Goal: Task Accomplishment & Management: Manage account settings

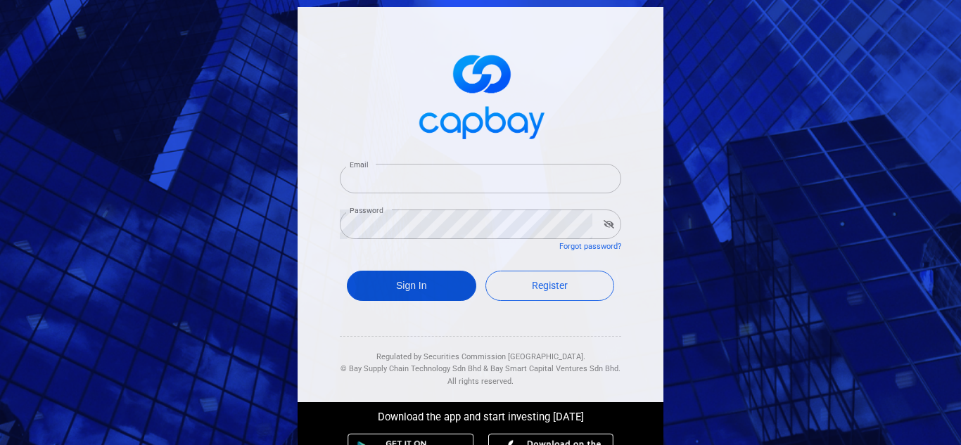
type input "[EMAIL_ADDRESS][DOMAIN_NAME]"
click at [429, 298] on button "Sign In" at bounding box center [411, 286] width 129 height 30
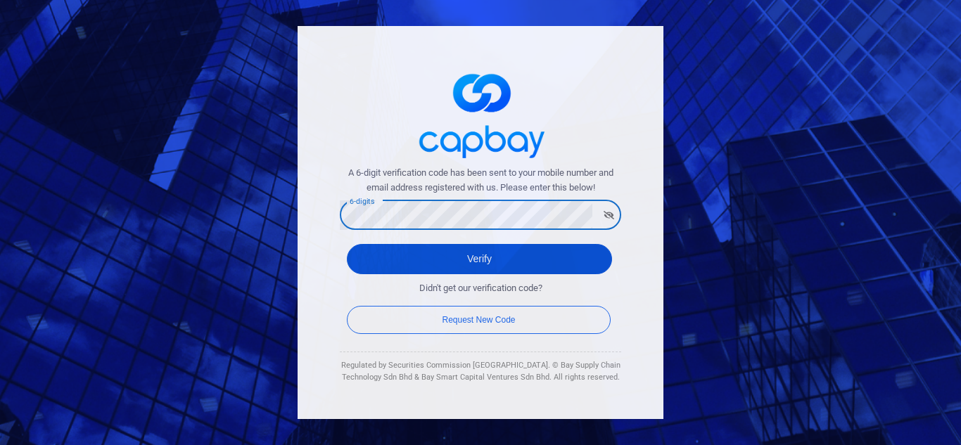
click at [488, 265] on button "Verify" at bounding box center [479, 259] width 265 height 30
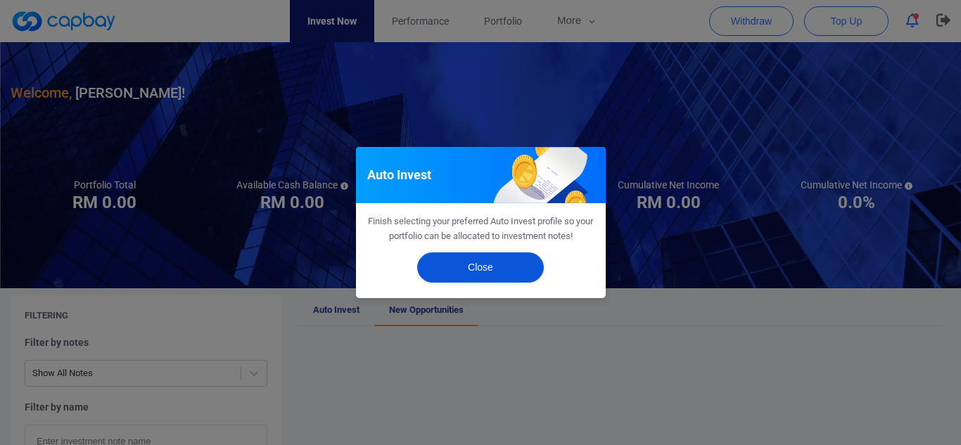
click at [480, 274] on button "Close" at bounding box center [480, 268] width 127 height 30
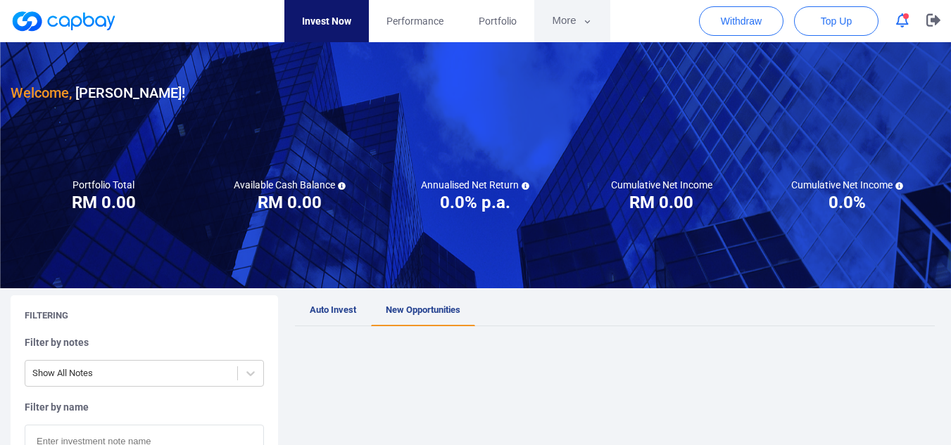
click at [569, 20] on button "More" at bounding box center [571, 21] width 75 height 42
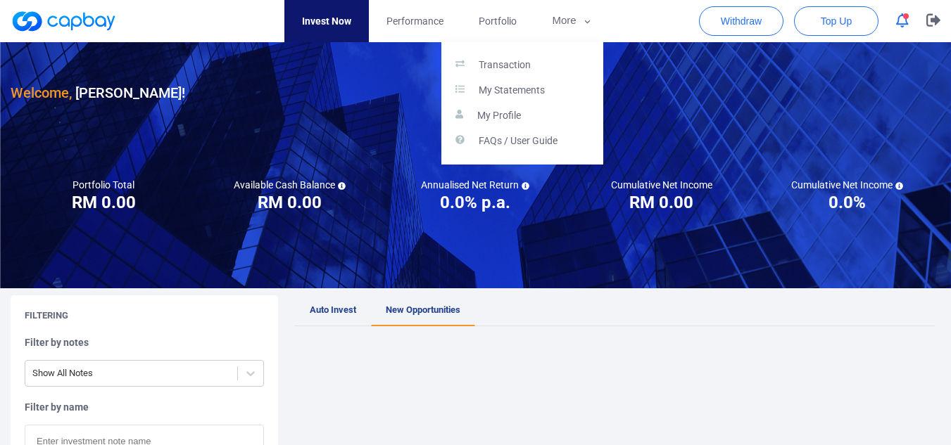
click at [421, 20] on button "button" at bounding box center [475, 222] width 951 height 445
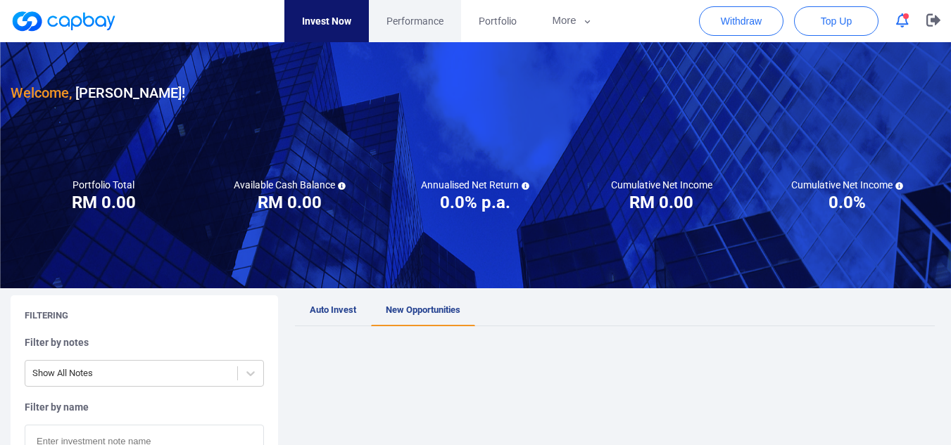
click at [410, 20] on span "Performance" at bounding box center [414, 20] width 57 height 15
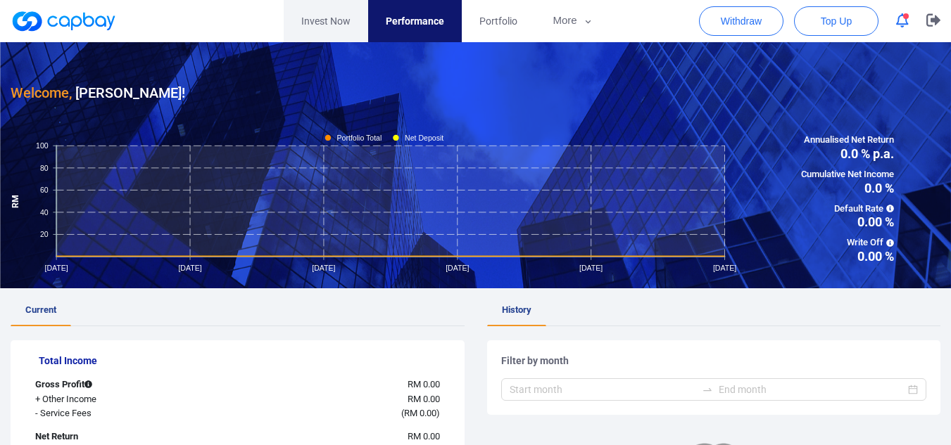
click at [325, 22] on link "Invest Now" at bounding box center [326, 21] width 84 height 42
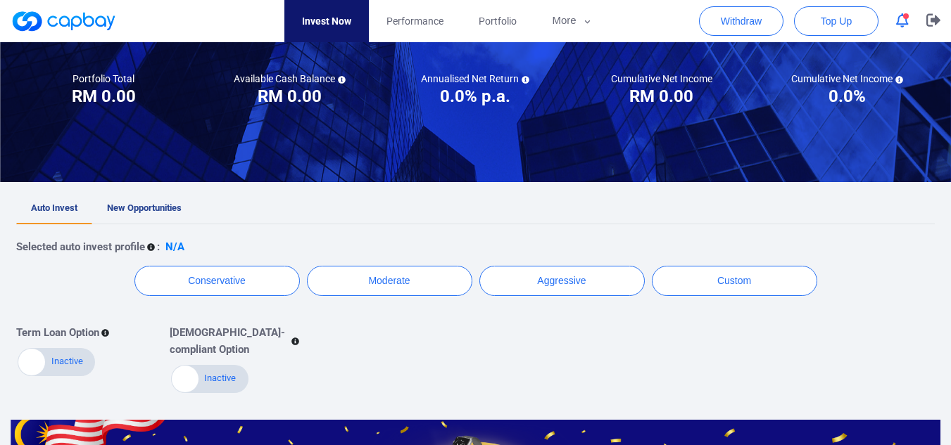
scroll to position [211, 0]
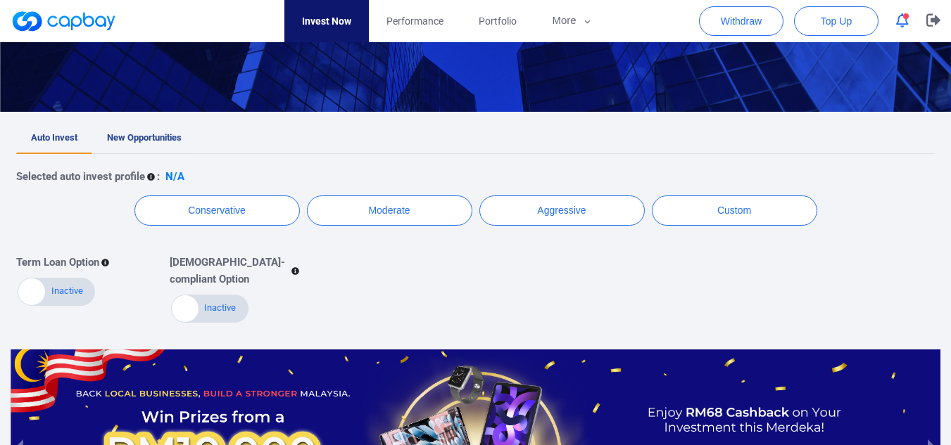
click at [159, 133] on span "New Opportunities" at bounding box center [144, 137] width 75 height 11
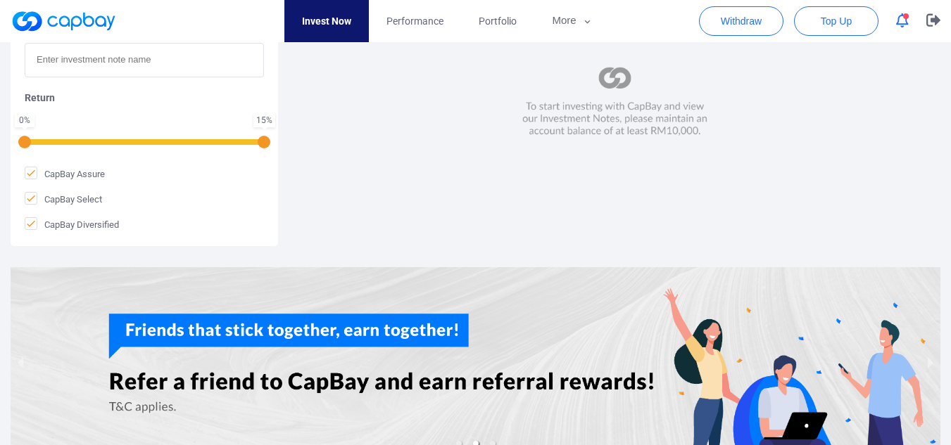
scroll to position [189, 0]
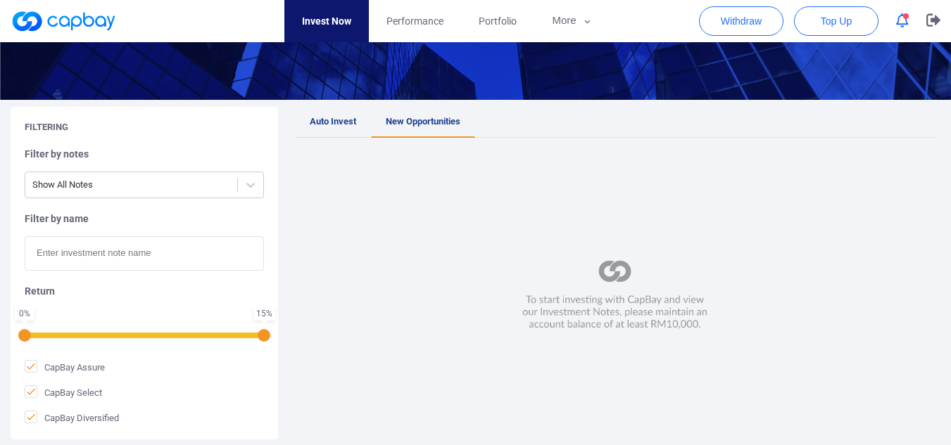
click at [346, 114] on link "Auto Invest" at bounding box center [333, 122] width 76 height 31
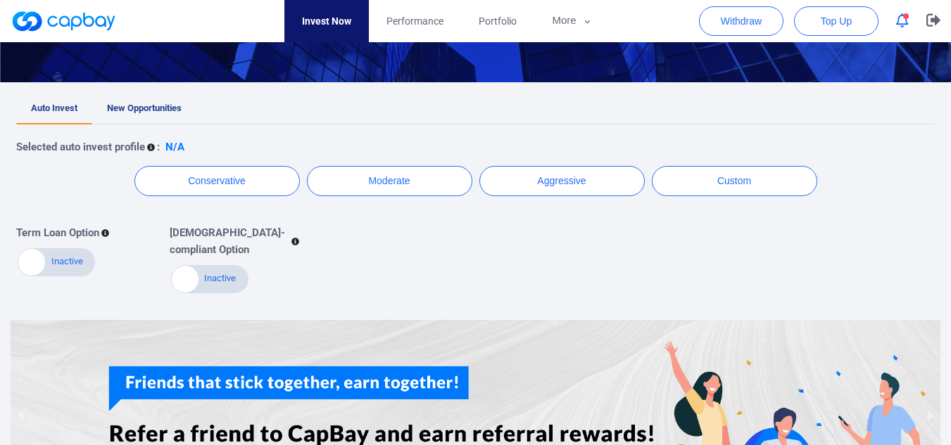
scroll to position [170, 0]
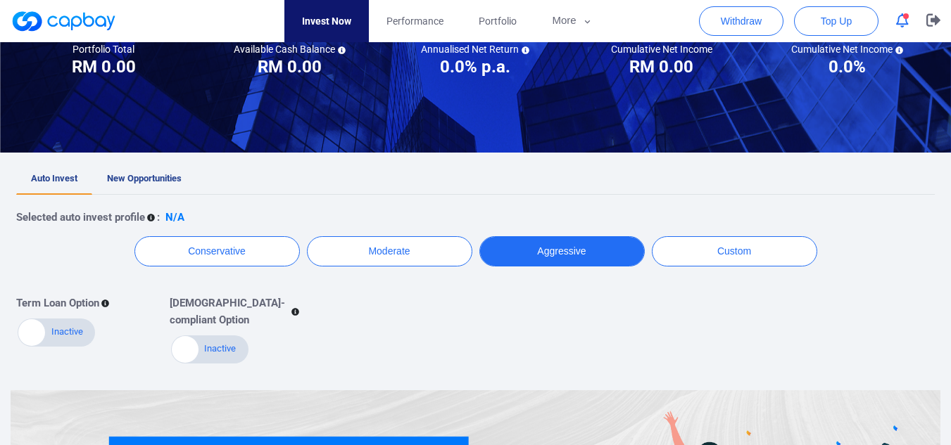
click at [537, 248] on button "Aggressive" at bounding box center [561, 251] width 165 height 30
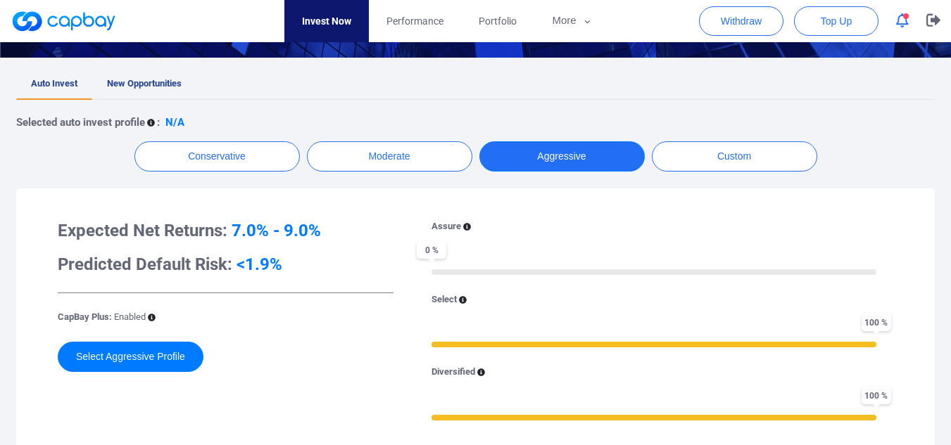
scroll to position [241, 0]
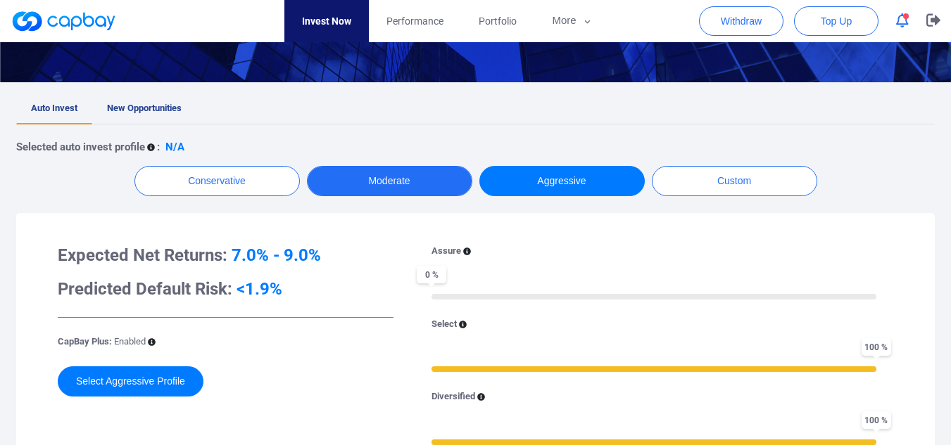
click at [386, 177] on button "Moderate" at bounding box center [389, 181] width 165 height 30
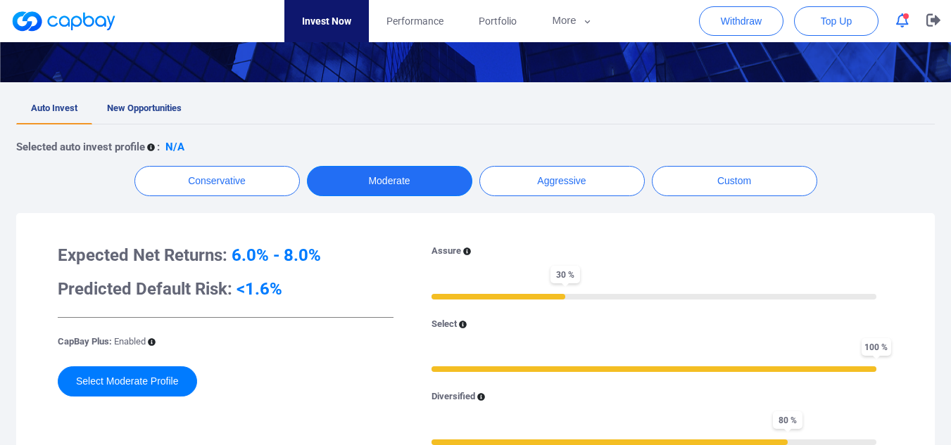
scroll to position [311, 0]
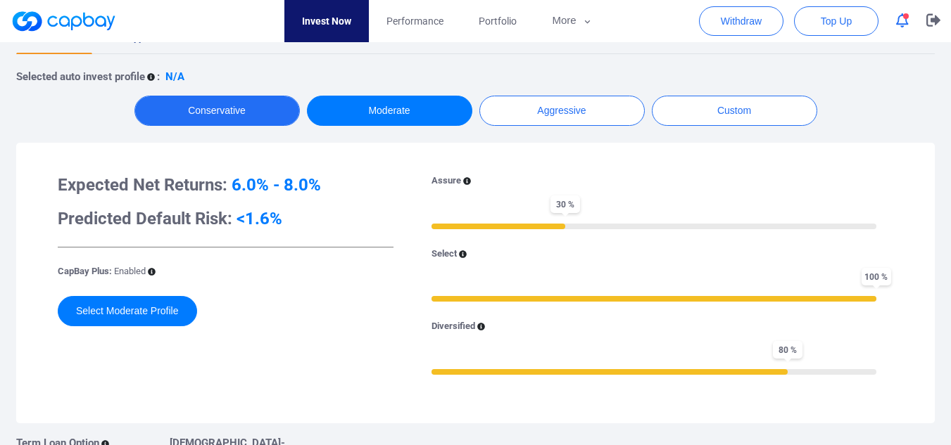
click at [194, 110] on button "Conservative" at bounding box center [216, 111] width 165 height 30
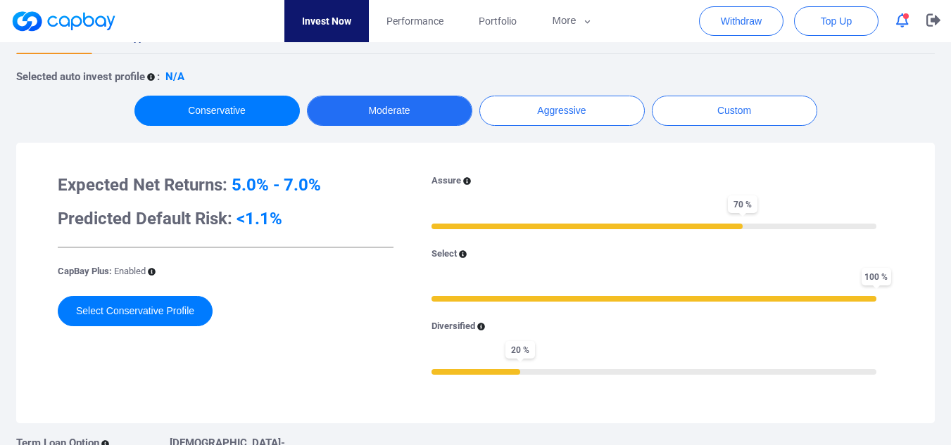
click at [364, 103] on button "Moderate" at bounding box center [389, 111] width 165 height 30
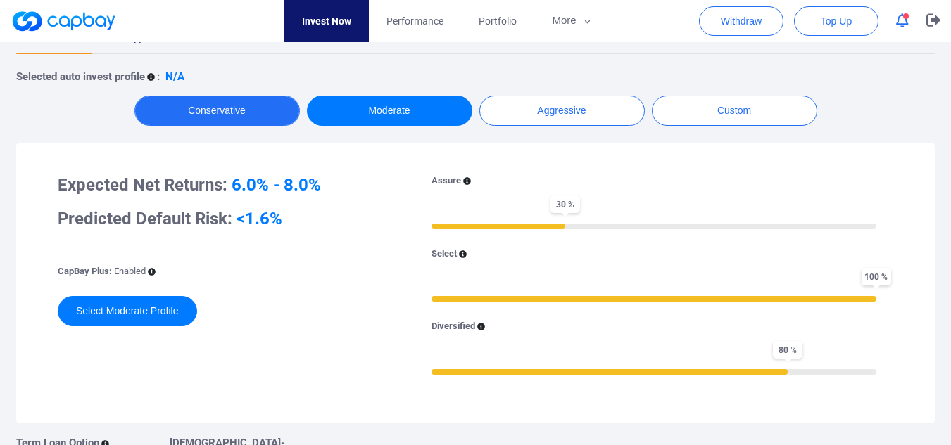
click at [224, 102] on button "Conservative" at bounding box center [216, 111] width 165 height 30
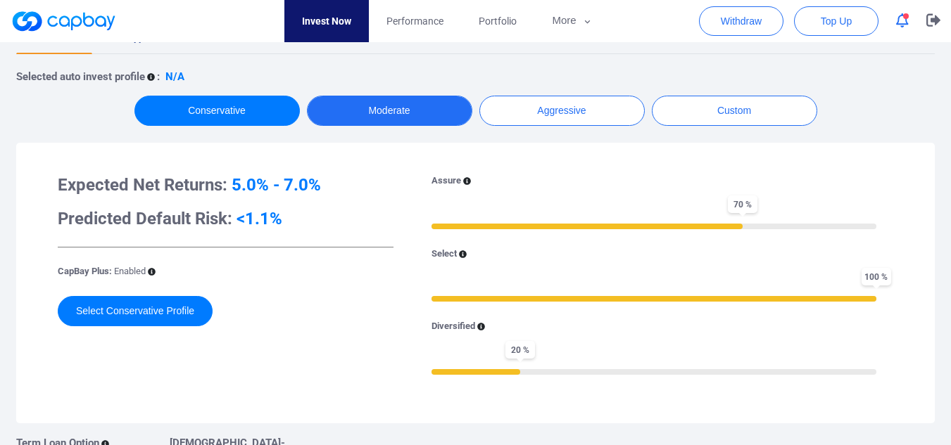
click at [360, 106] on button "Moderate" at bounding box center [389, 111] width 165 height 30
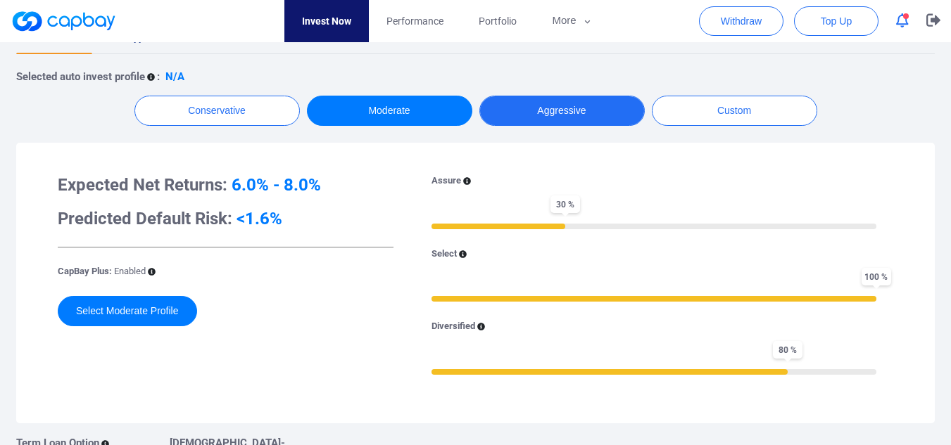
click at [531, 103] on button "Aggressive" at bounding box center [561, 111] width 165 height 30
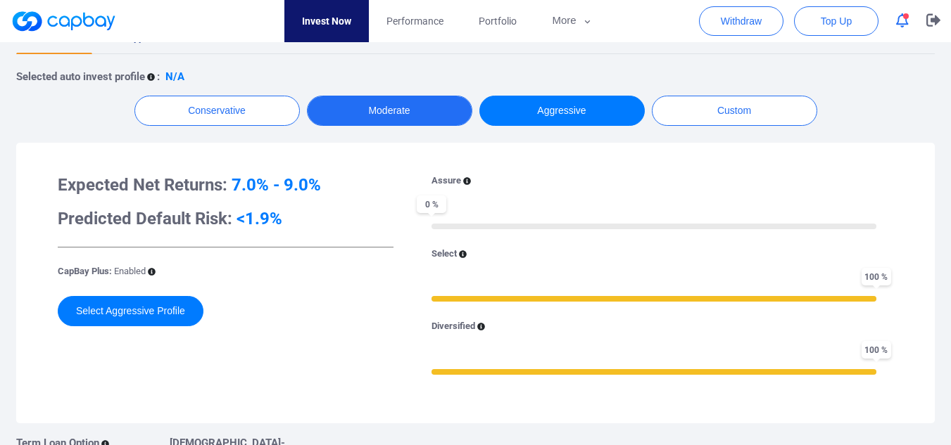
click at [343, 122] on button "Moderate" at bounding box center [389, 111] width 165 height 30
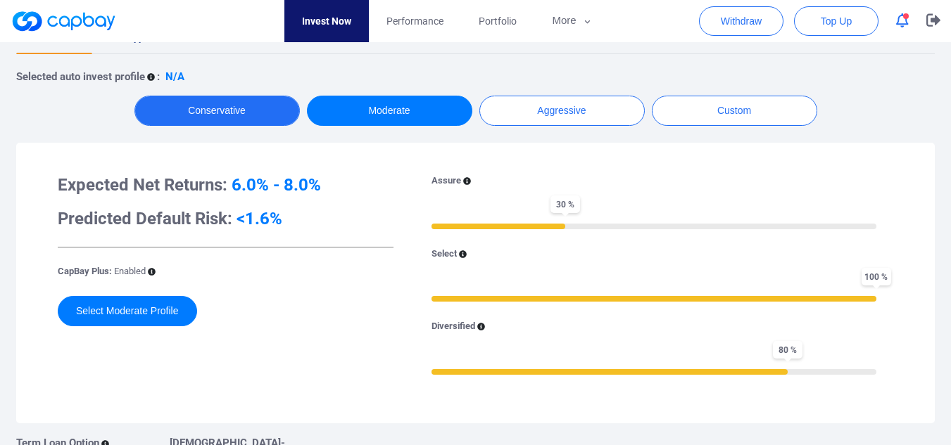
click at [205, 117] on button "Conservative" at bounding box center [216, 111] width 165 height 30
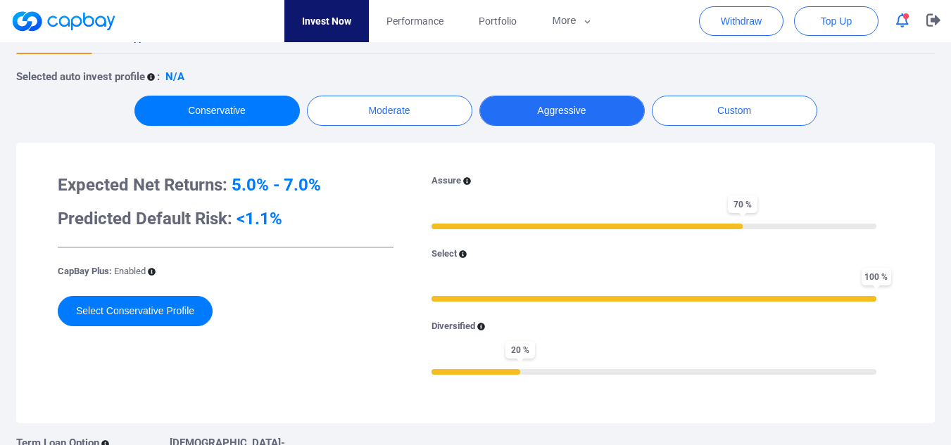
click at [556, 108] on button "Aggressive" at bounding box center [561, 111] width 165 height 30
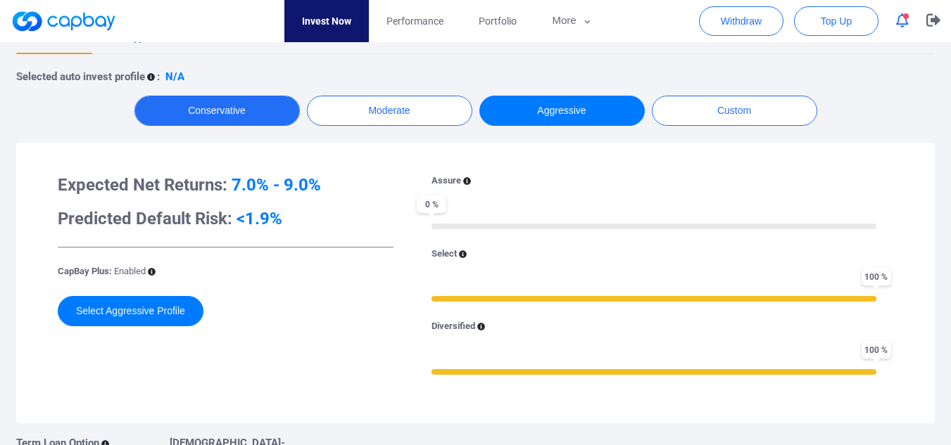
click at [236, 108] on button "Conservative" at bounding box center [216, 111] width 165 height 30
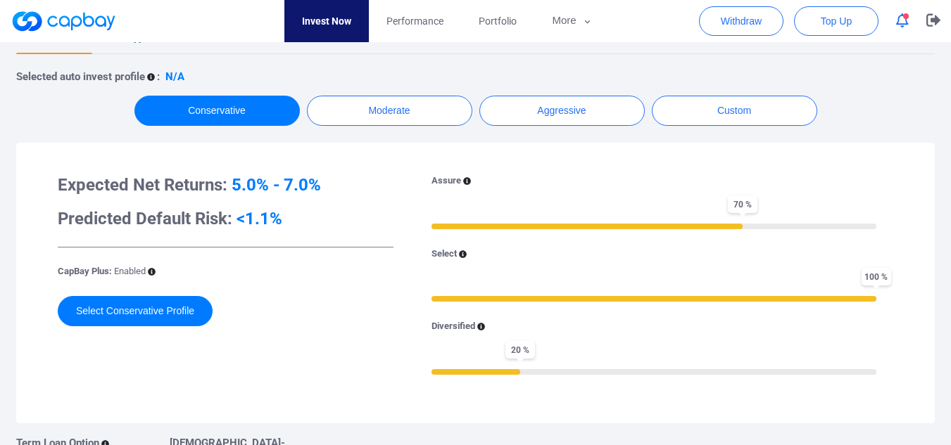
click at [533, 92] on div "Selected auto invest profile : N/A Conservative Moderate Aggressive Custom Expe…" at bounding box center [475, 279] width 918 height 451
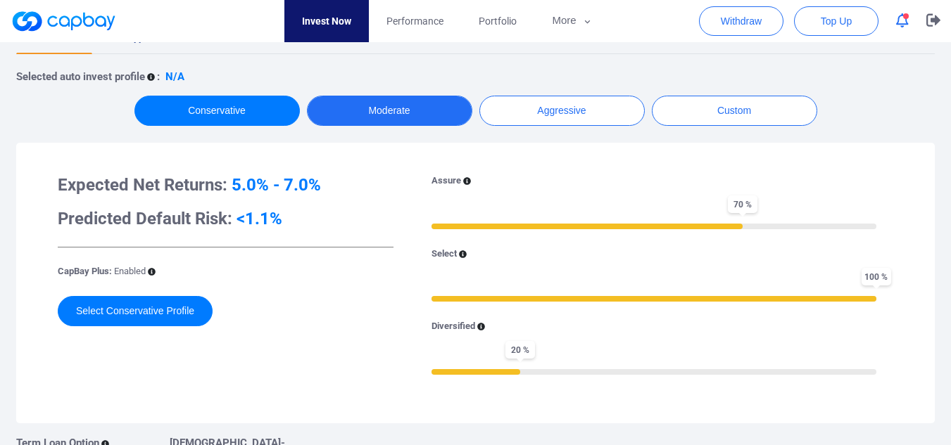
click at [405, 108] on button "Moderate" at bounding box center [389, 111] width 165 height 30
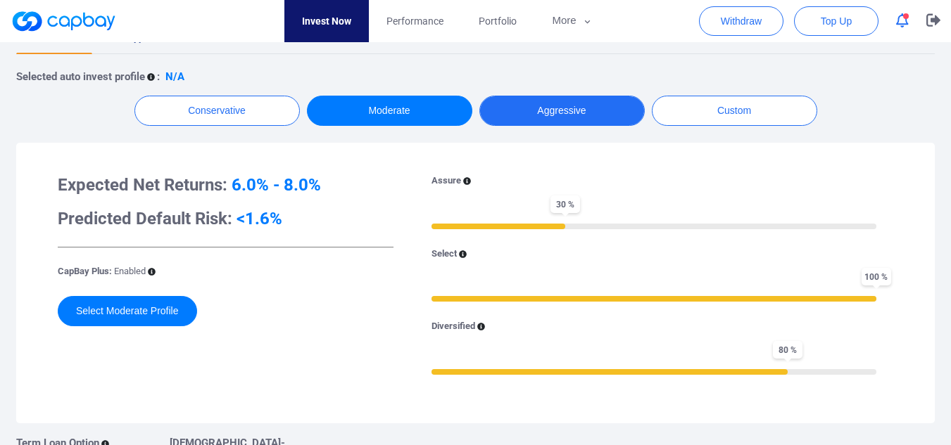
click at [543, 105] on button "Aggressive" at bounding box center [561, 111] width 165 height 30
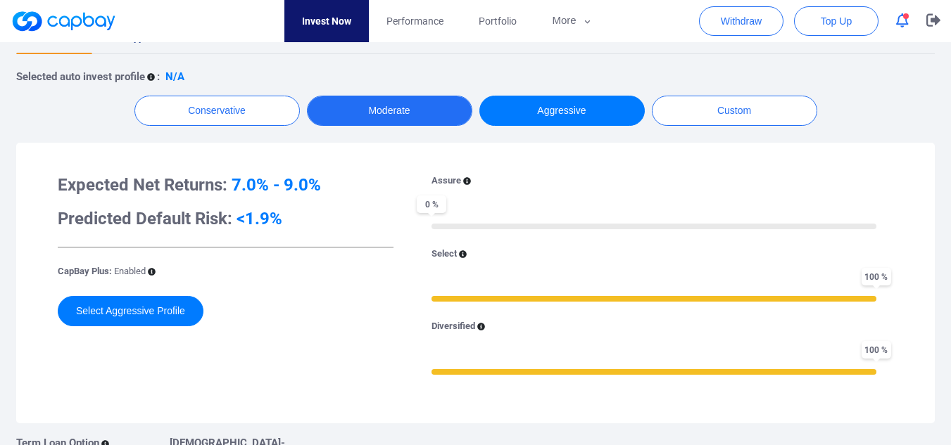
click at [422, 112] on button "Moderate" at bounding box center [389, 111] width 165 height 30
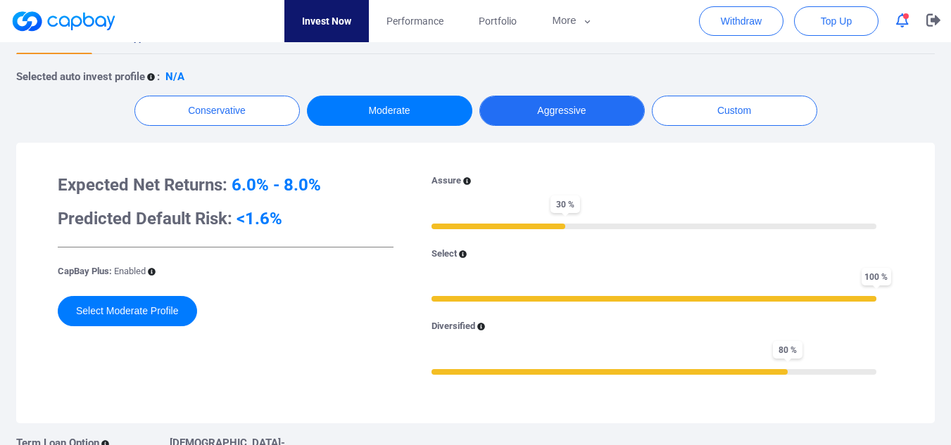
click at [519, 113] on button "Aggressive" at bounding box center [561, 111] width 165 height 30
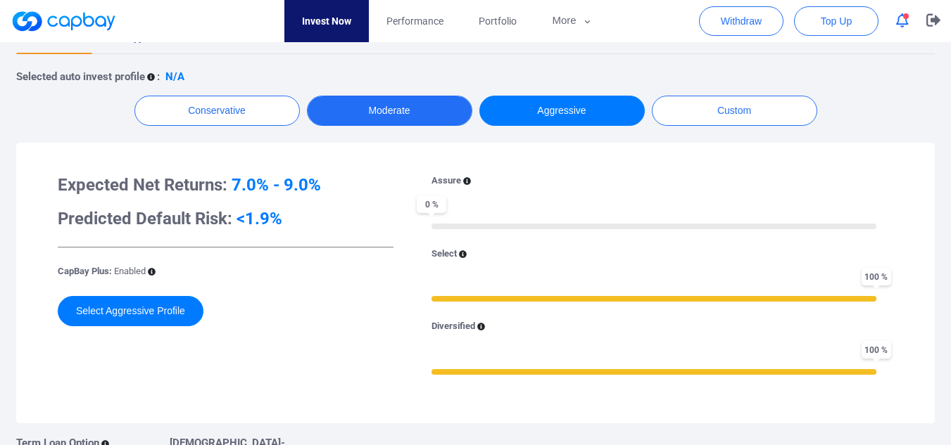
click at [416, 115] on button "Moderate" at bounding box center [389, 111] width 165 height 30
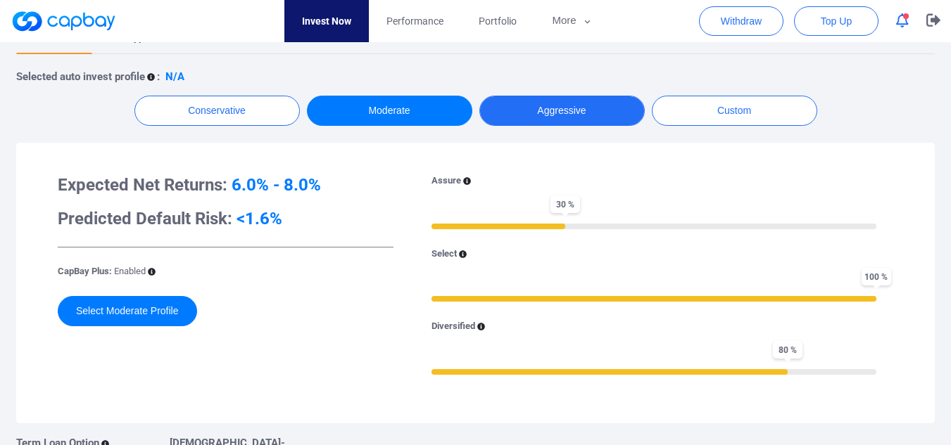
click at [563, 115] on button "Aggressive" at bounding box center [561, 111] width 165 height 30
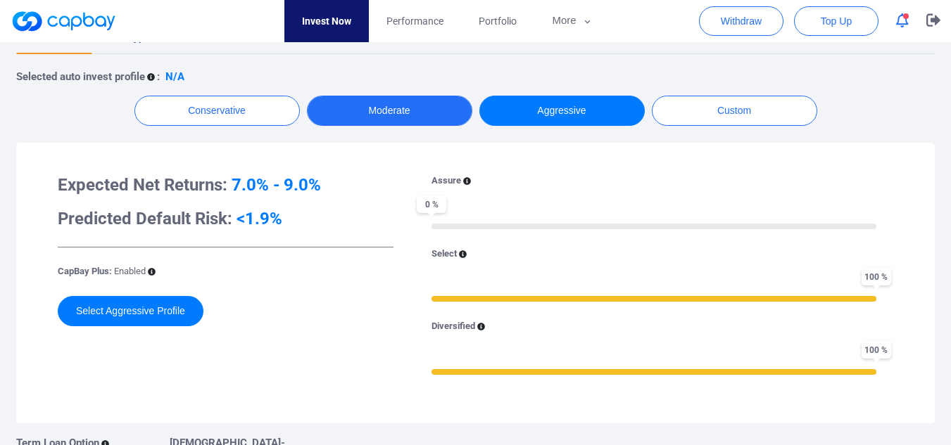
click at [419, 113] on button "Moderate" at bounding box center [389, 111] width 165 height 30
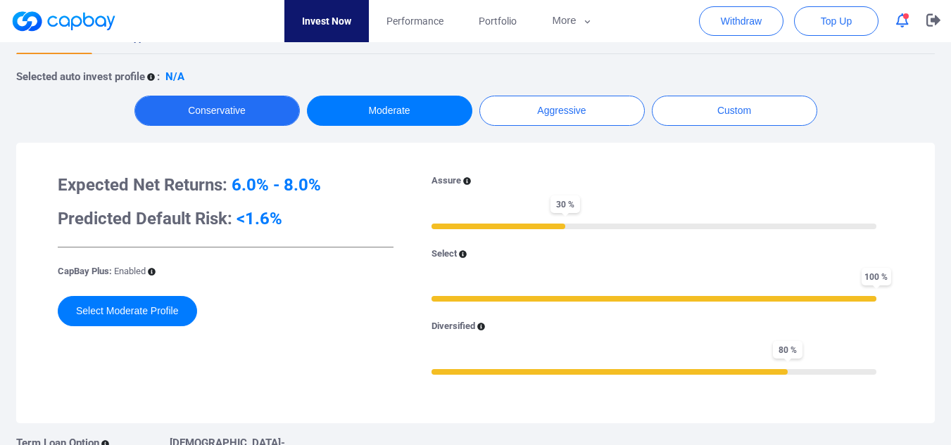
click at [223, 115] on button "Conservative" at bounding box center [216, 111] width 165 height 30
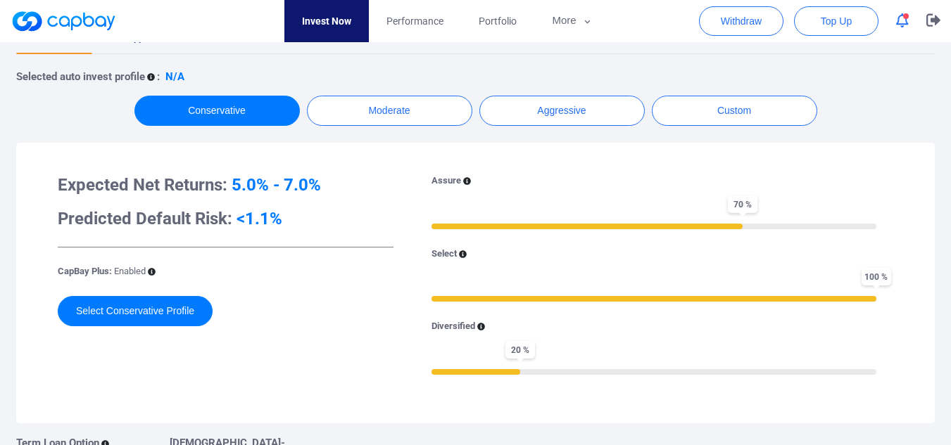
click at [321, 231] on div "Expected Net Returns: 5.0% - 7.0% Predicted Default Risk: <1.1% CapBay Plus: En…" at bounding box center [225, 283] width 357 height 219
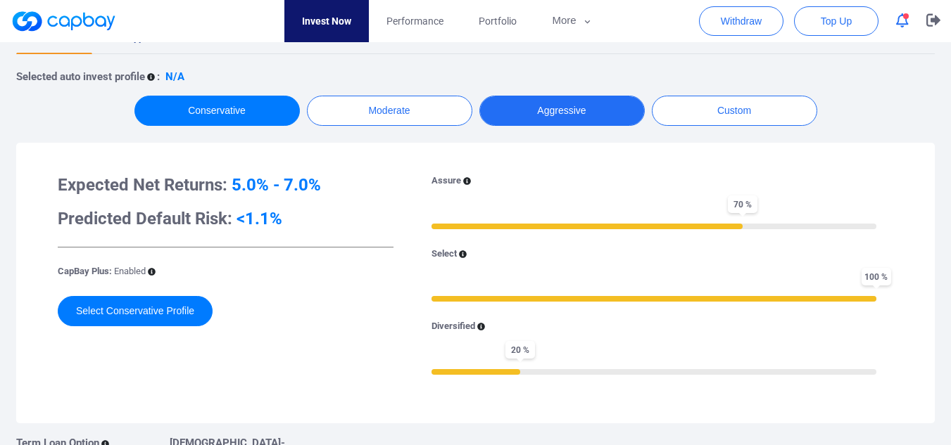
click at [553, 113] on button "Aggressive" at bounding box center [561, 111] width 165 height 30
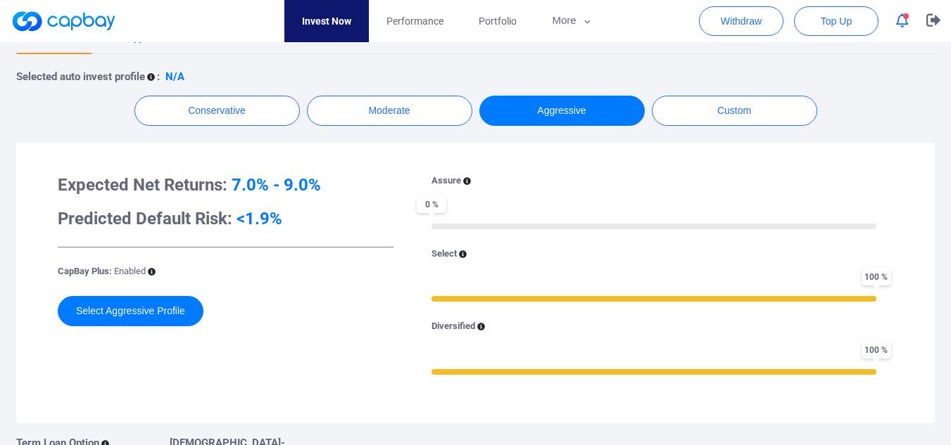
drag, startPoint x: 381, startPoint y: 179, endPoint x: 381, endPoint y: 187, distance: 8.4
click at [381, 179] on h3 "Expected Net Returns: 7.0% - 9.0%" at bounding box center [226, 185] width 336 height 23
click at [153, 315] on button "Select Aggressive Profile" at bounding box center [131, 311] width 146 height 30
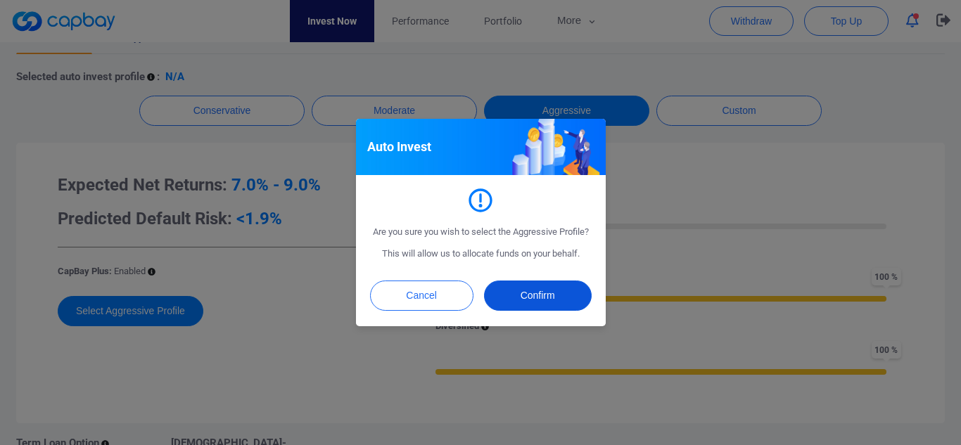
click at [560, 290] on button "Confirm" at bounding box center [538, 296] width 108 height 30
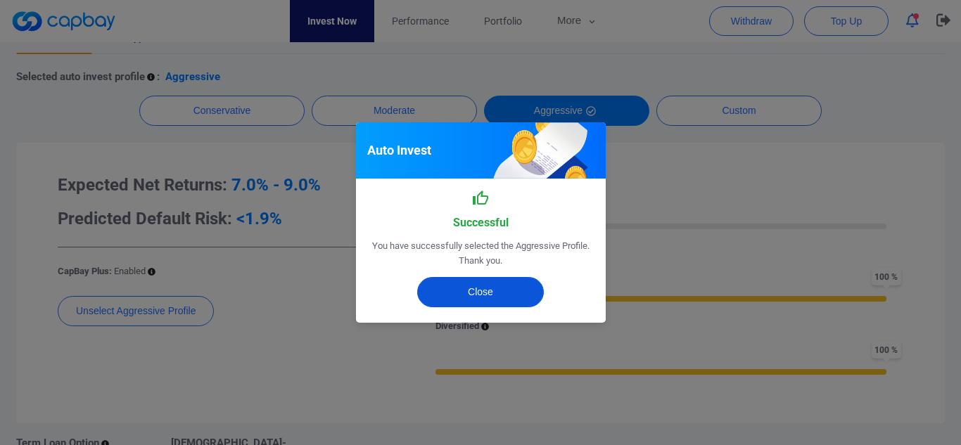
click at [481, 292] on button "Close" at bounding box center [480, 292] width 127 height 30
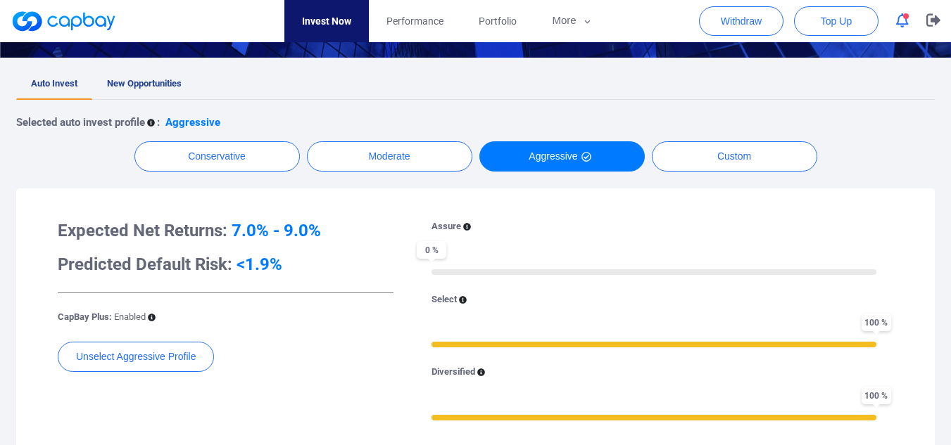
scroll to position [240, 0]
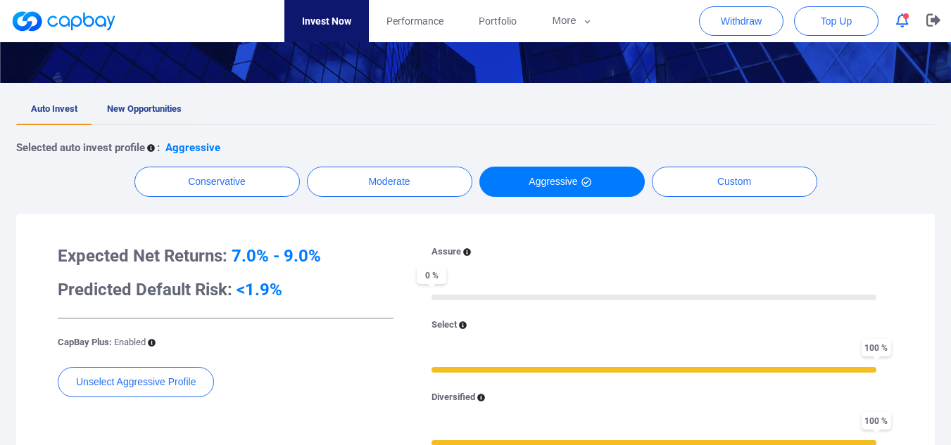
click at [122, 109] on span "New Opportunities" at bounding box center [144, 108] width 75 height 11
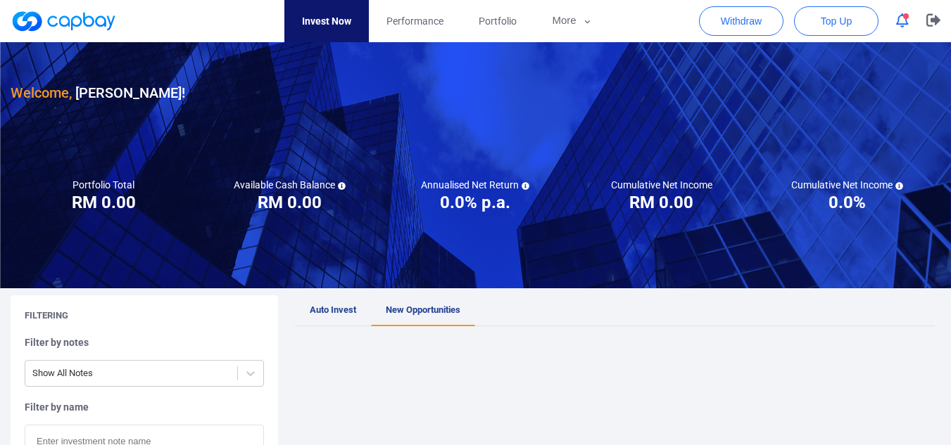
scroll to position [141, 0]
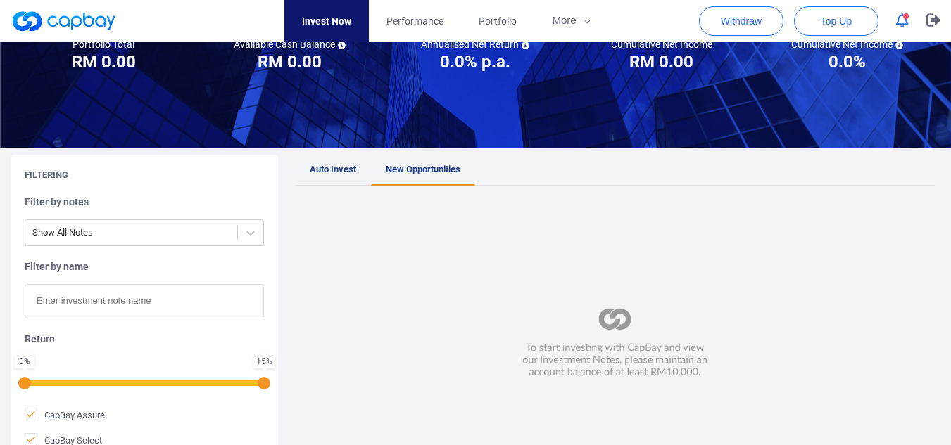
click at [345, 171] on span "Auto Invest" at bounding box center [333, 169] width 46 height 11
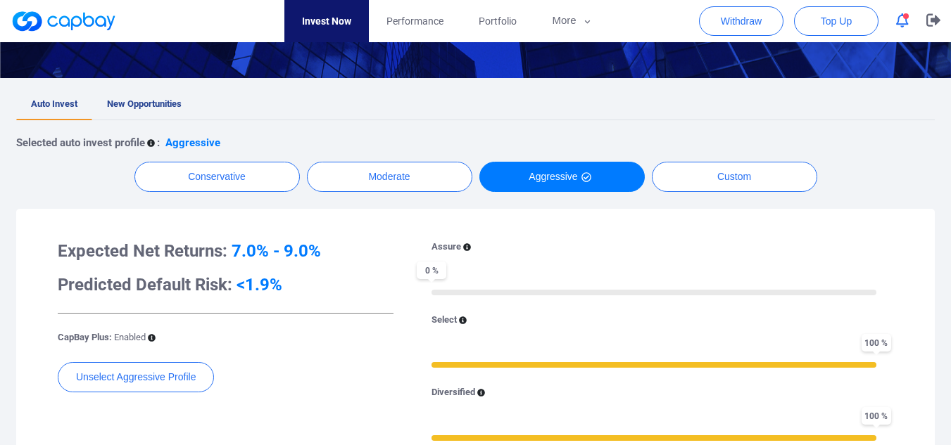
scroll to position [211, 0]
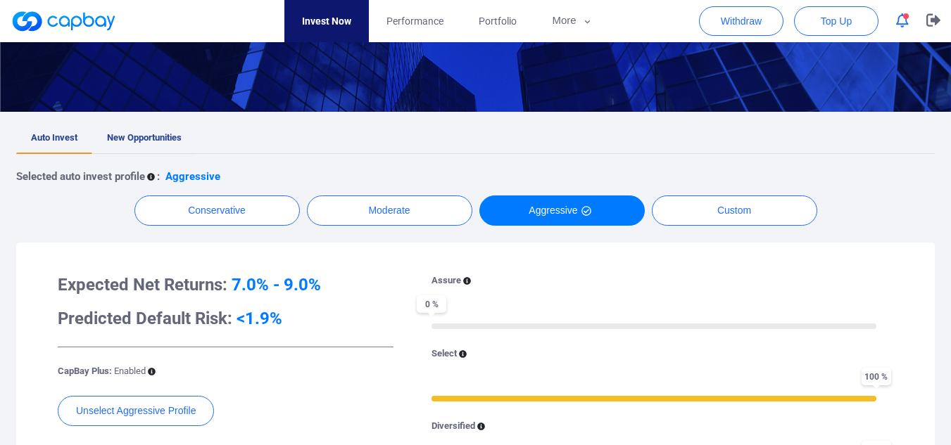
click at [126, 131] on link "New Opportunities" at bounding box center [144, 138] width 104 height 31
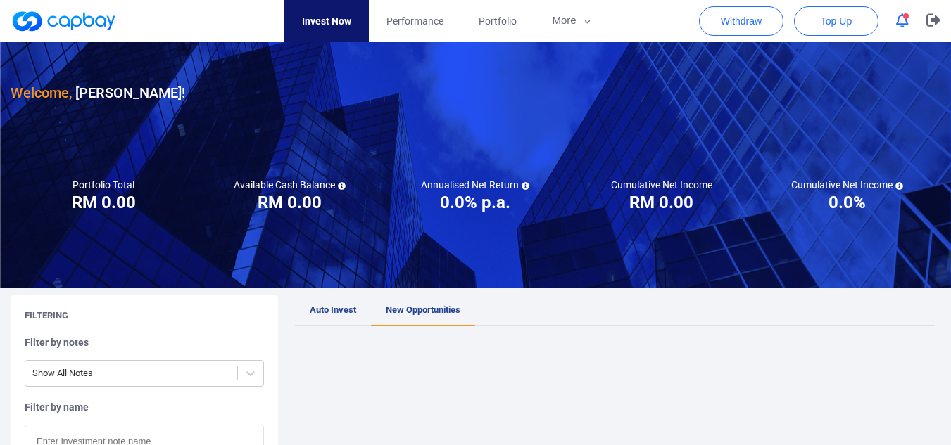
scroll to position [211, 0]
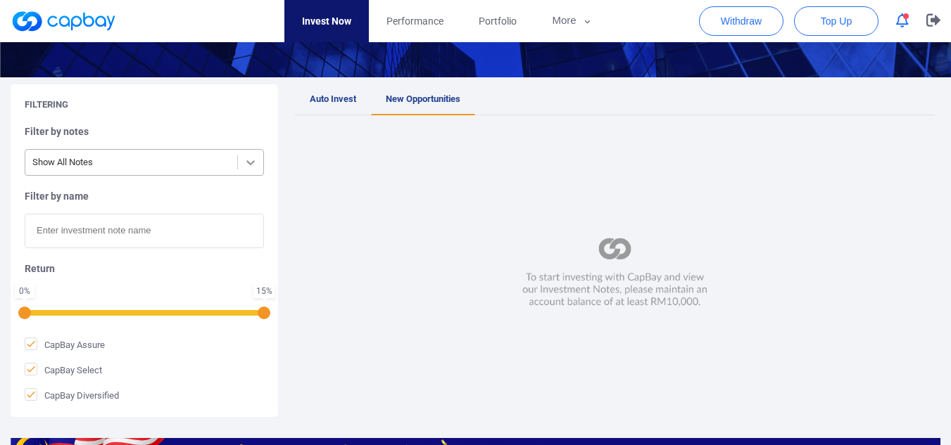
click at [258, 165] on icon at bounding box center [250, 163] width 14 height 14
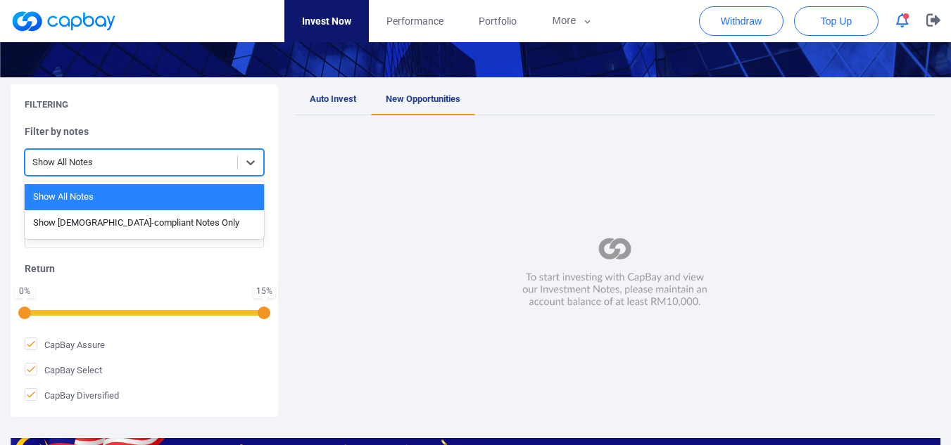
click at [208, 215] on div "Show [DEMOGRAPHIC_DATA]-compliant Notes Only" at bounding box center [144, 223] width 239 height 26
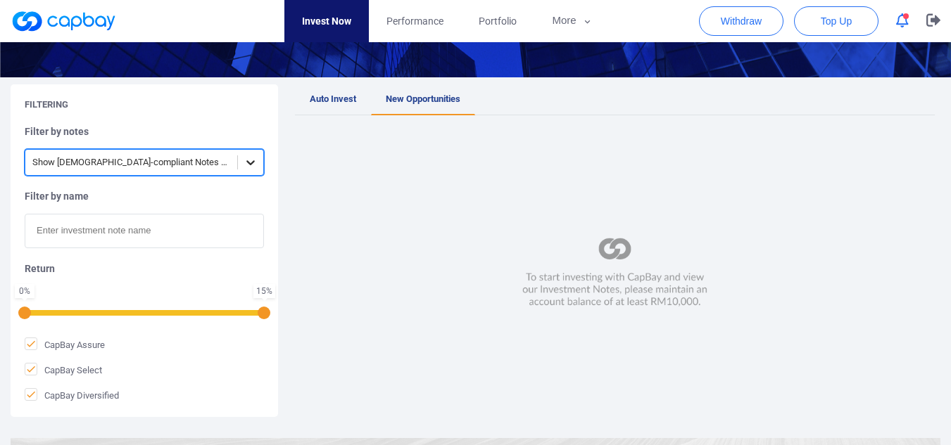
click at [256, 172] on div at bounding box center [250, 162] width 25 height 25
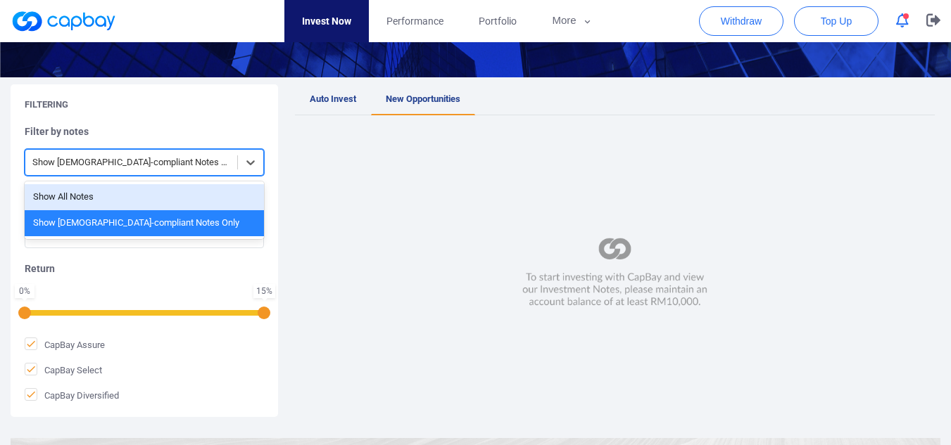
click at [215, 194] on div "Show All Notes" at bounding box center [144, 197] width 239 height 26
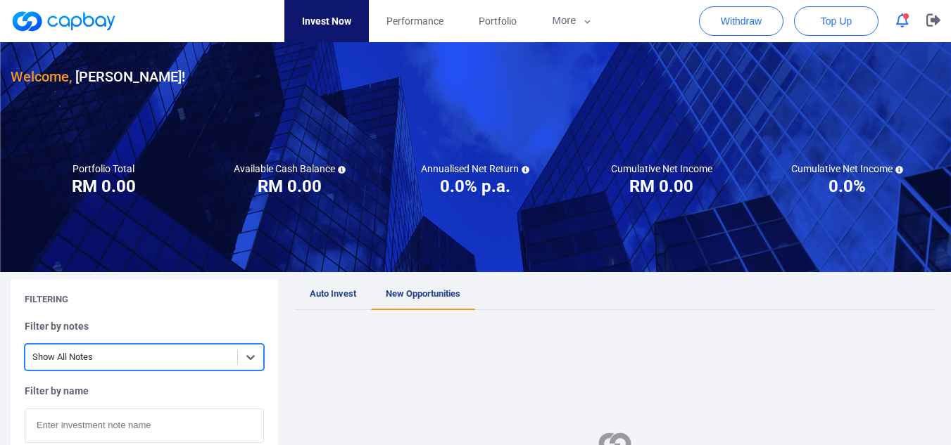
scroll to position [0, 0]
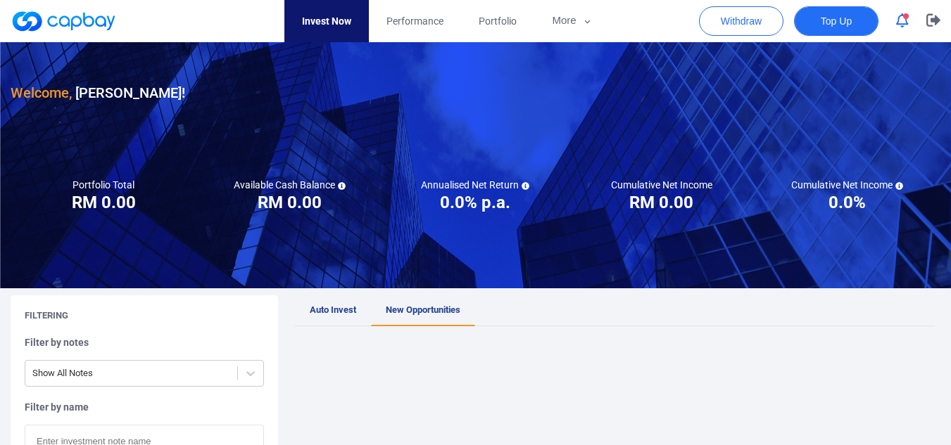
click at [828, 20] on span "Top Up" at bounding box center [835, 21] width 31 height 14
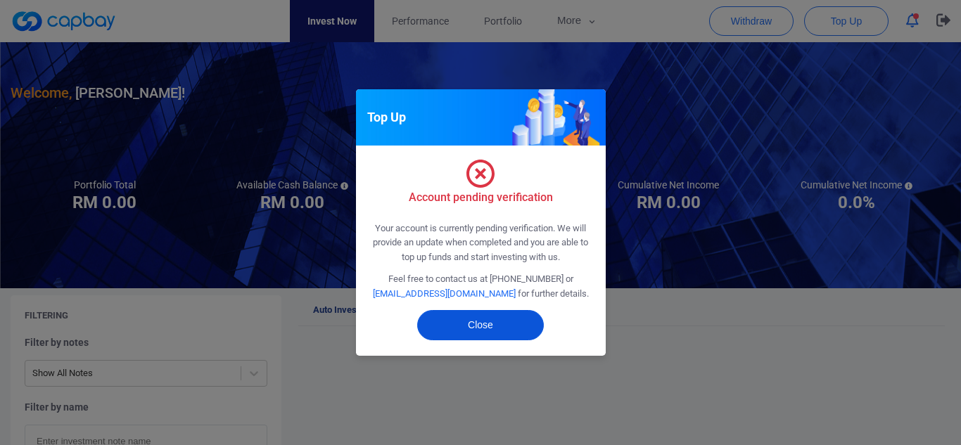
click at [481, 327] on button "Close" at bounding box center [480, 325] width 127 height 30
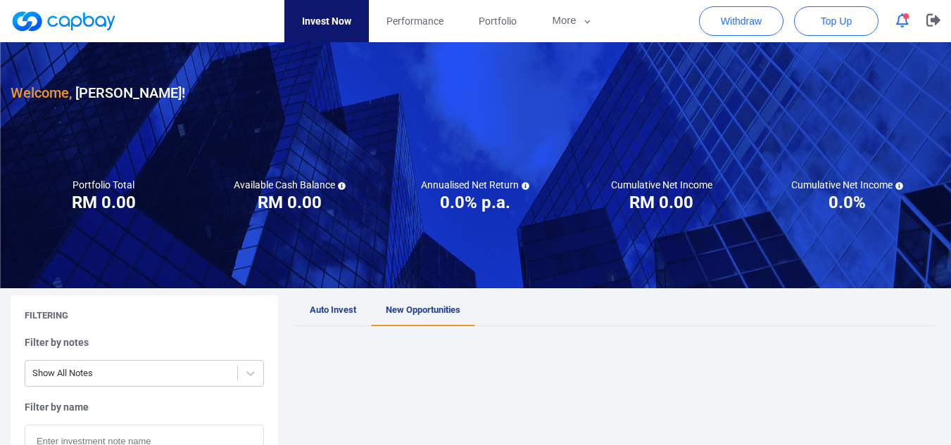
click at [906, 19] on icon "button" at bounding box center [902, 20] width 13 height 15
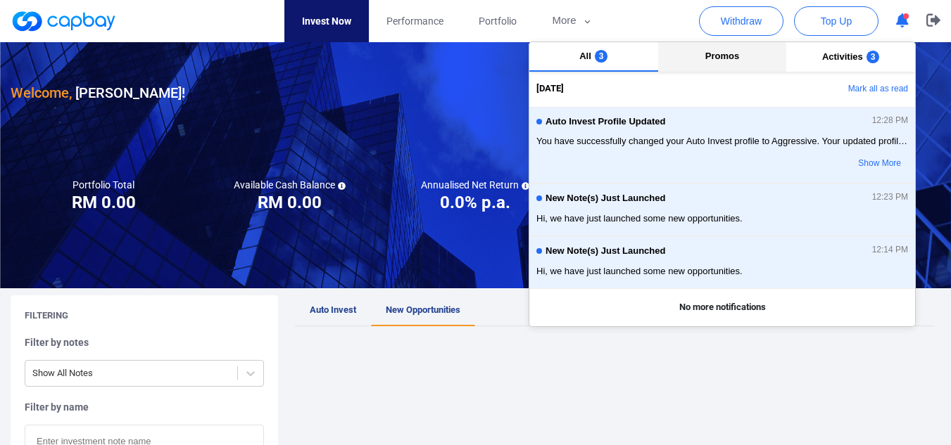
click at [702, 68] on button "Promos" at bounding box center [722, 57] width 129 height 30
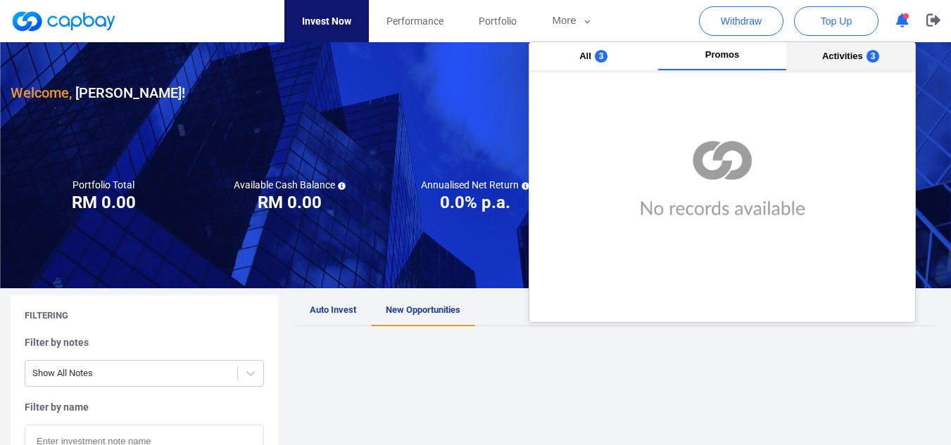
click at [839, 58] on span "Activities" at bounding box center [842, 56] width 41 height 11
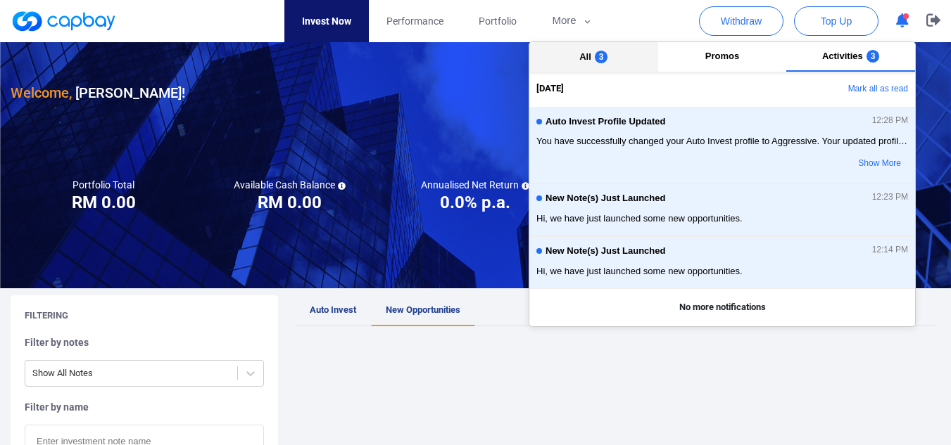
click at [592, 61] on button "All 3" at bounding box center [593, 57] width 129 height 30
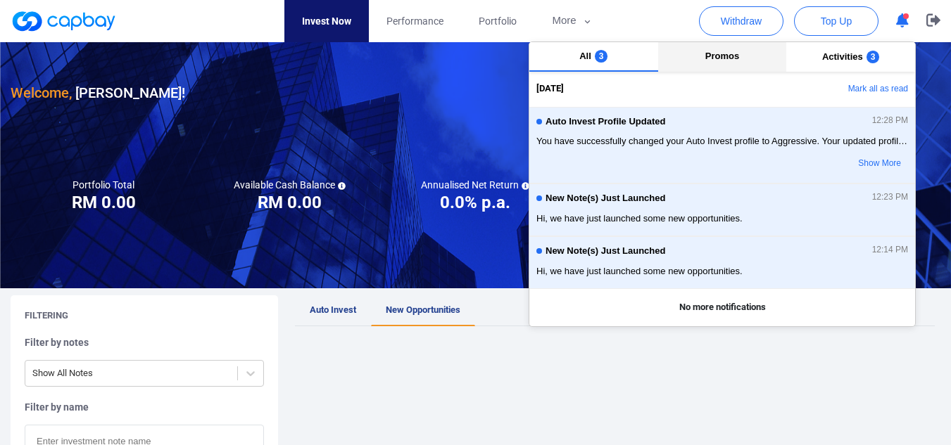
click at [719, 61] on span "Promos" at bounding box center [722, 56] width 34 height 11
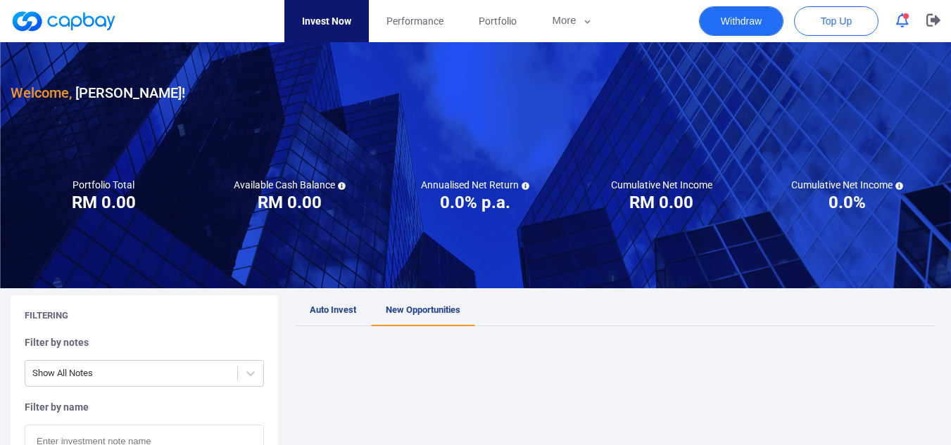
click at [746, 22] on button "Withdraw" at bounding box center [741, 21] width 84 height 30
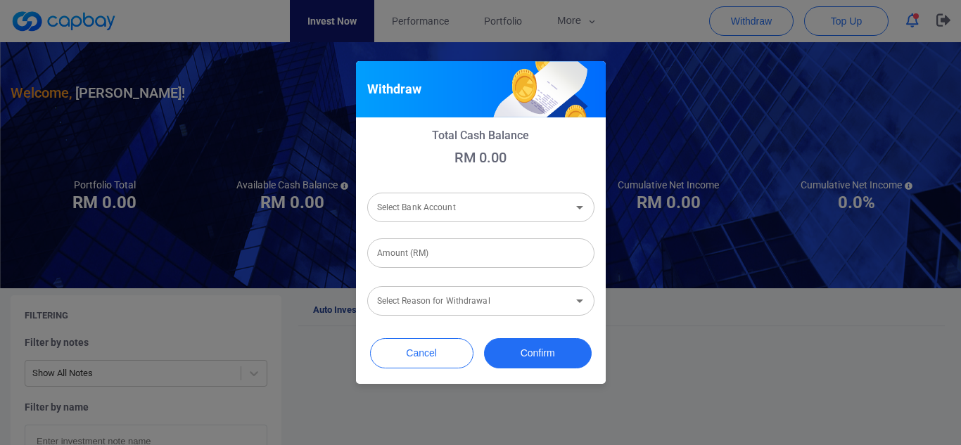
click at [588, 201] on icon "Open" at bounding box center [579, 207] width 17 height 17
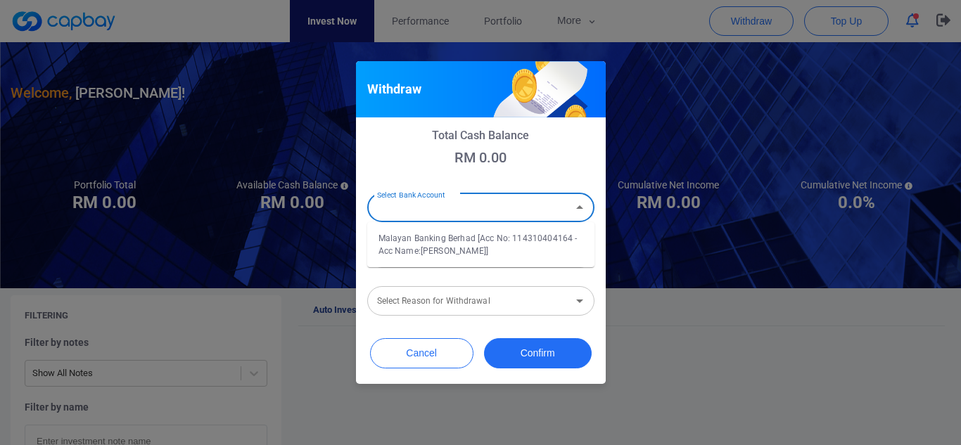
click at [533, 247] on li "Malayan Banking Berhad [Acc No: 114310404164 - Acc Name:[PERSON_NAME]]" at bounding box center [480, 245] width 227 height 34
type input "Malayan Banking Berhad [Acc No: 114310404164 - Acc Name:[PERSON_NAME]]"
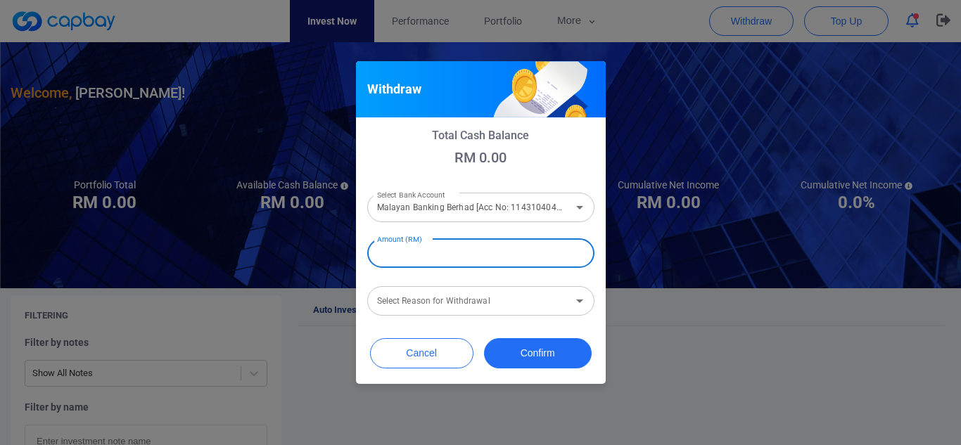
click at [535, 258] on input "Amount (RM)" at bounding box center [480, 254] width 227 height 30
click at [529, 315] on div "Select Reason for Withdrawal" at bounding box center [480, 301] width 227 height 30
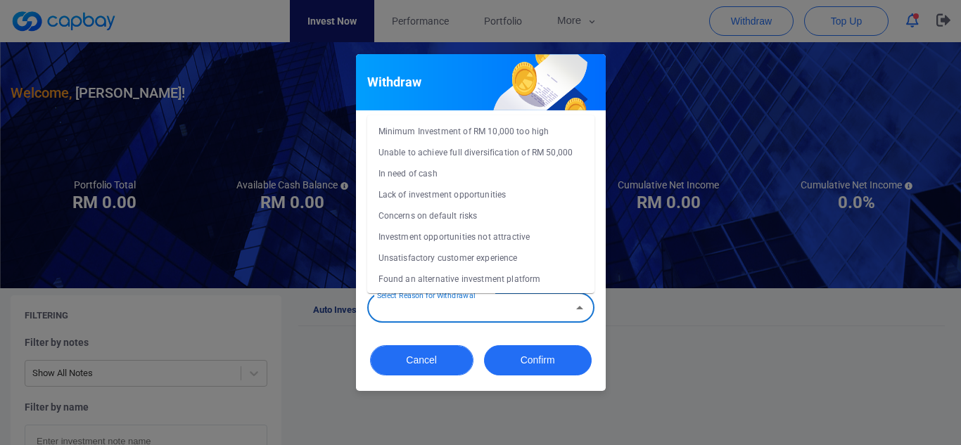
click at [422, 364] on button "Cancel" at bounding box center [421, 361] width 103 height 30
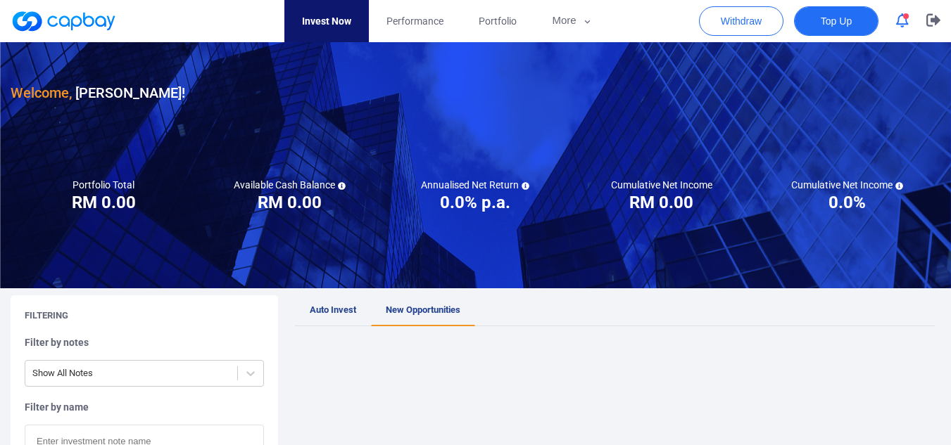
click at [836, 26] on span "Top Up" at bounding box center [835, 21] width 31 height 14
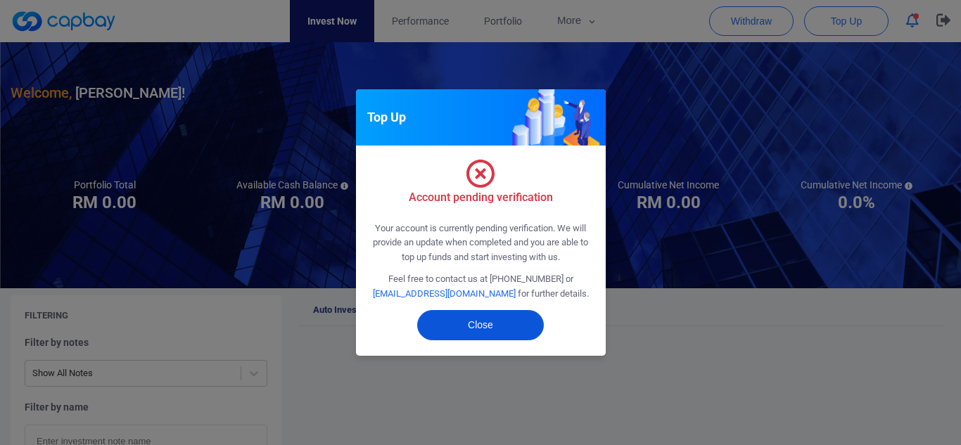
click at [484, 324] on button "Close" at bounding box center [480, 325] width 127 height 30
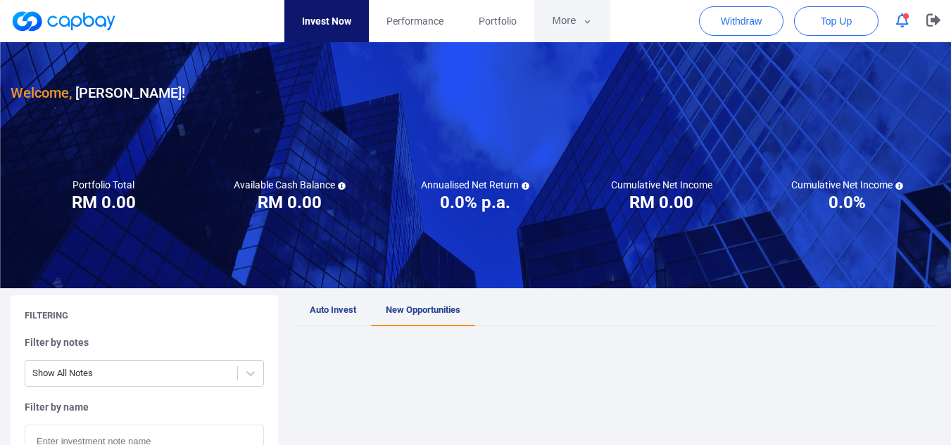
click at [565, 23] on button "More" at bounding box center [571, 21] width 75 height 42
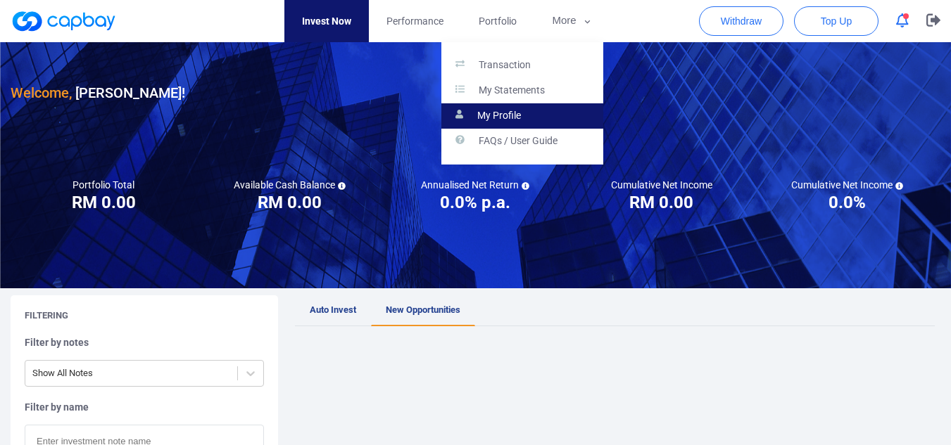
click at [503, 111] on p "My Profile" at bounding box center [499, 116] width 44 height 13
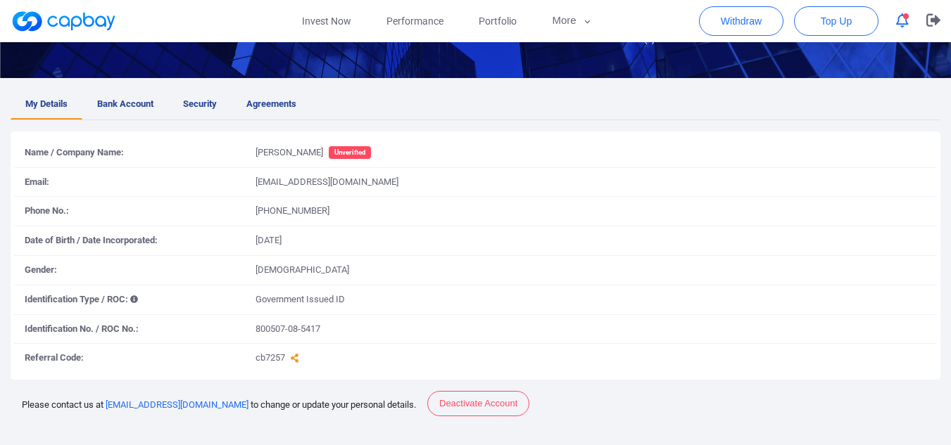
scroll to position [211, 0]
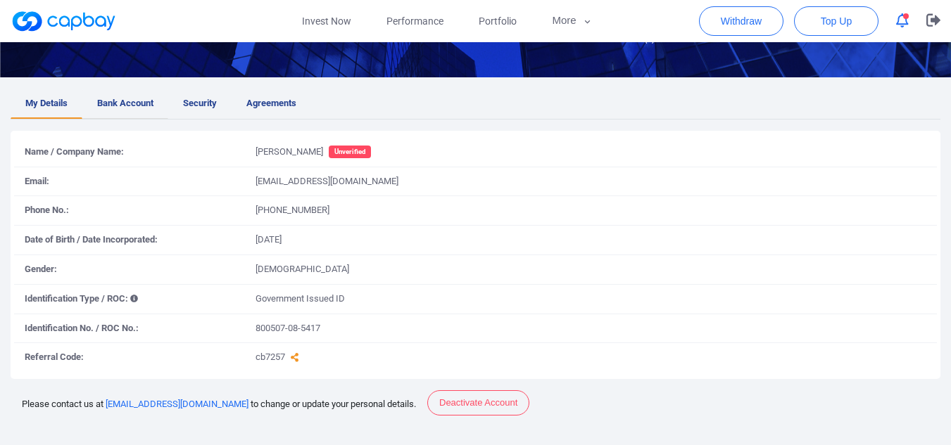
click at [103, 108] on span "Bank Account" at bounding box center [125, 103] width 56 height 15
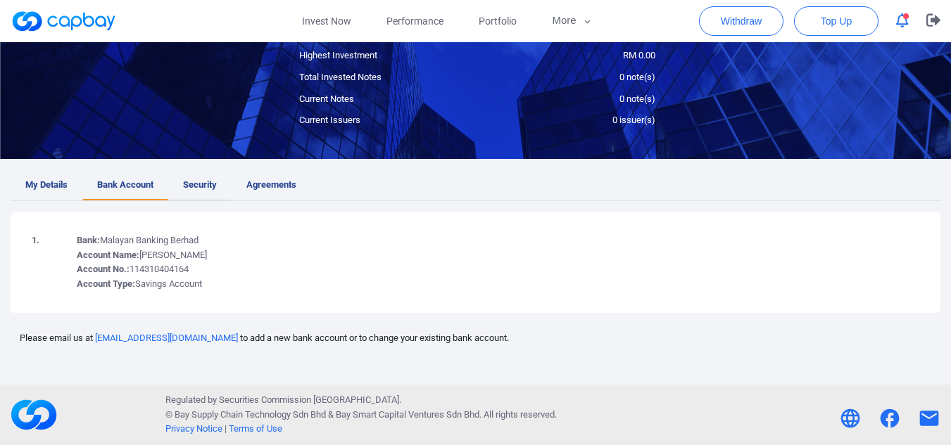
click at [203, 186] on span "Security" at bounding box center [200, 185] width 34 height 15
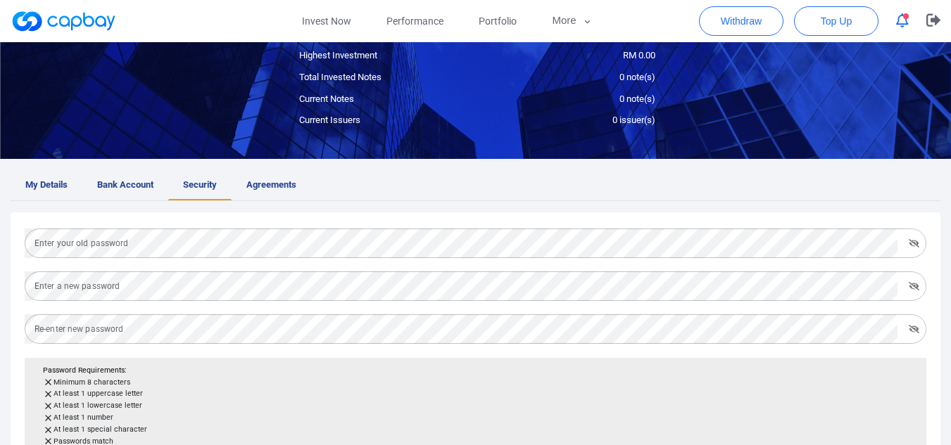
scroll to position [211, 0]
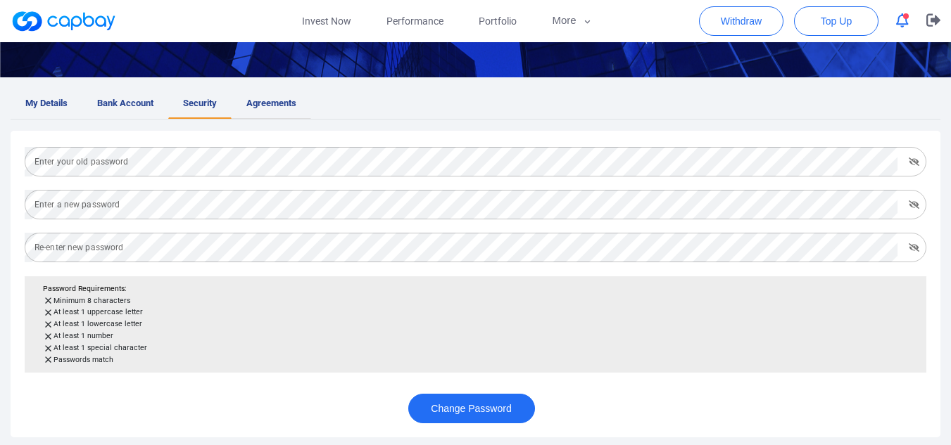
click at [267, 108] on span "Agreements" at bounding box center [271, 103] width 50 height 15
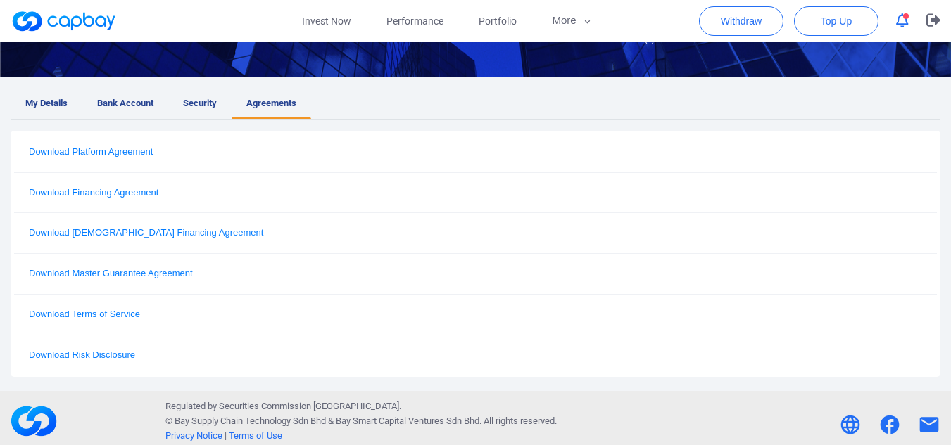
scroll to position [0, 0]
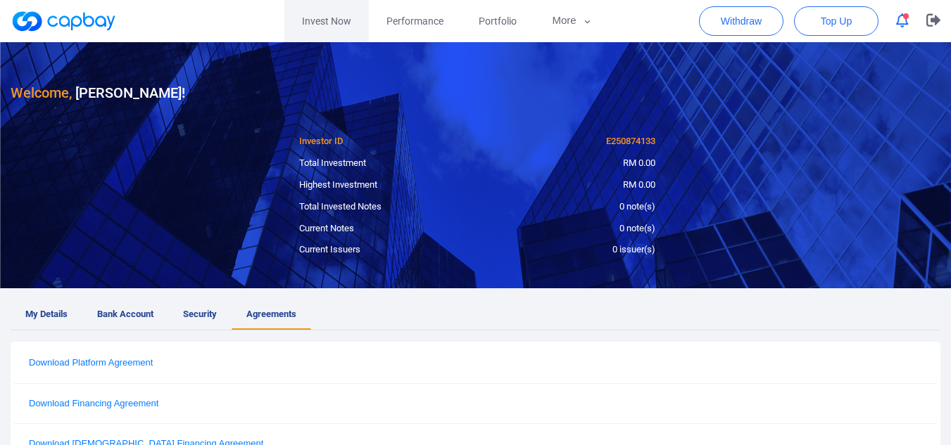
click at [324, 16] on link "Invest Now" at bounding box center [326, 21] width 84 height 42
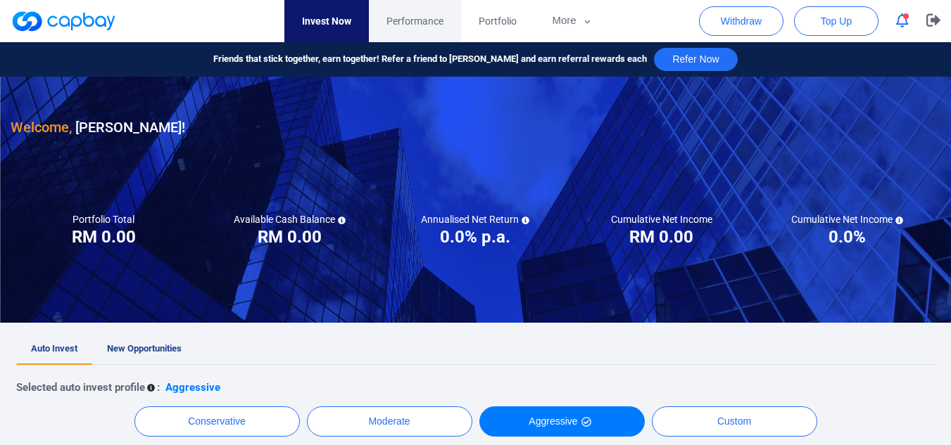
click at [410, 22] on span "Performance" at bounding box center [414, 20] width 57 height 15
